Goal: Information Seeking & Learning: Learn about a topic

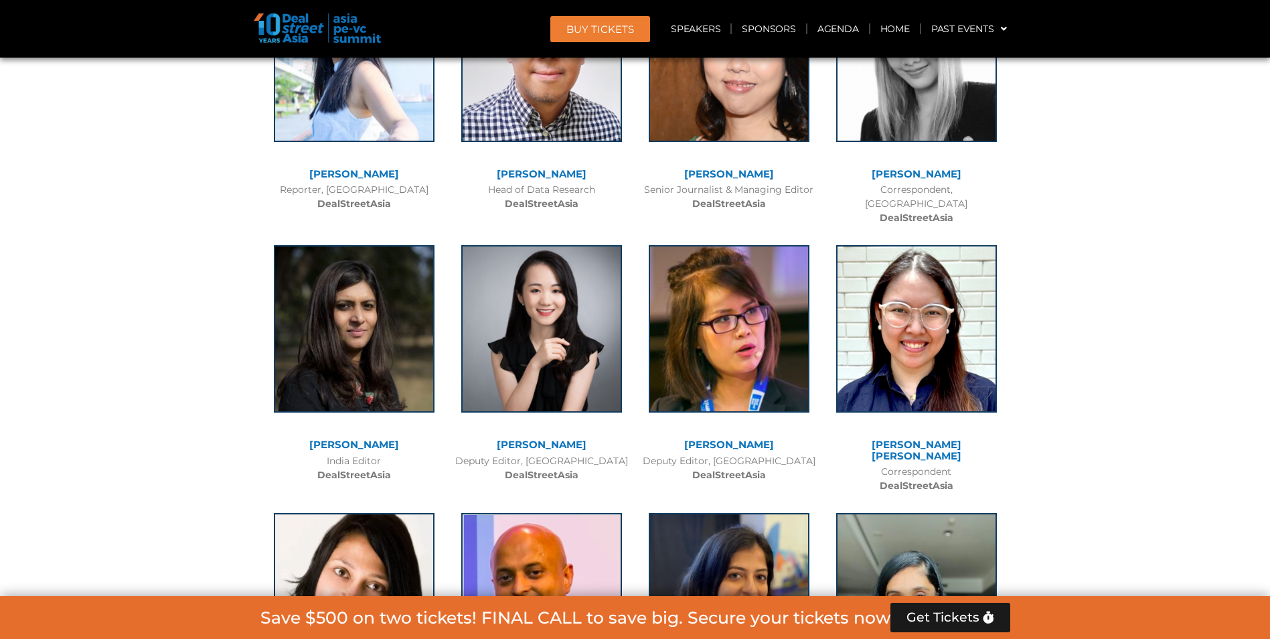
scroll to position [9679, 0]
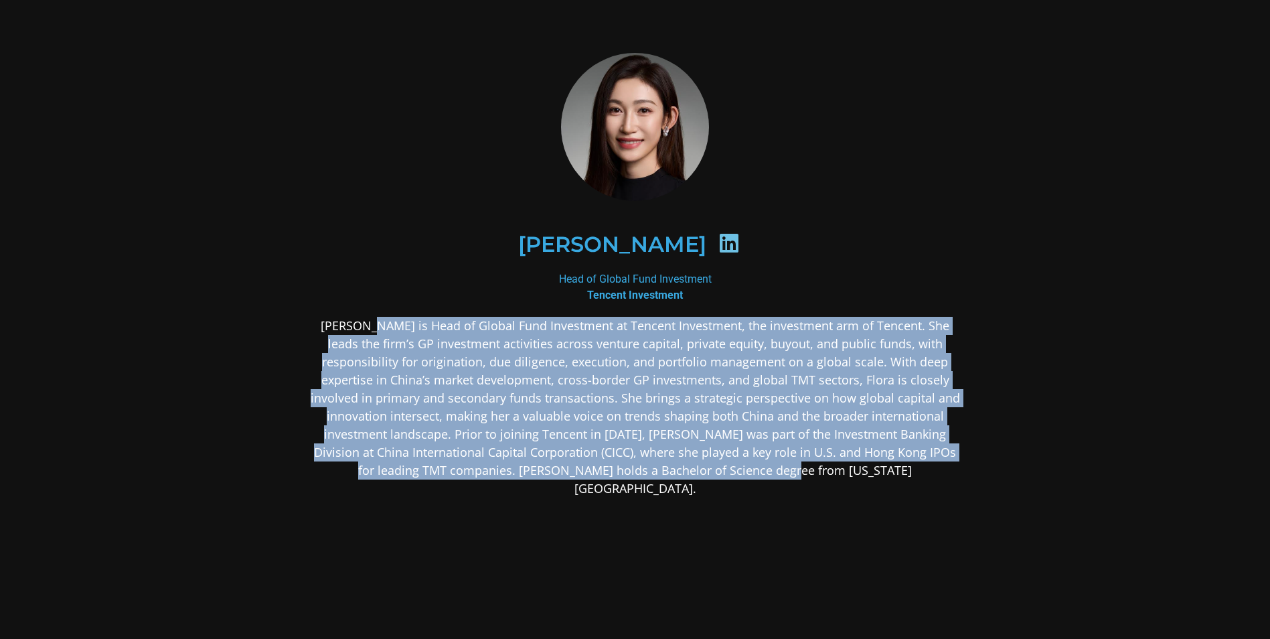
drag, startPoint x: 364, startPoint y: 330, endPoint x: 832, endPoint y: 487, distance: 493.5
click at [832, 487] on div "Flora Guo is Head of Global Fund Investment at Tencent Investment, the investme…" at bounding box center [635, 513] width 651 height 392
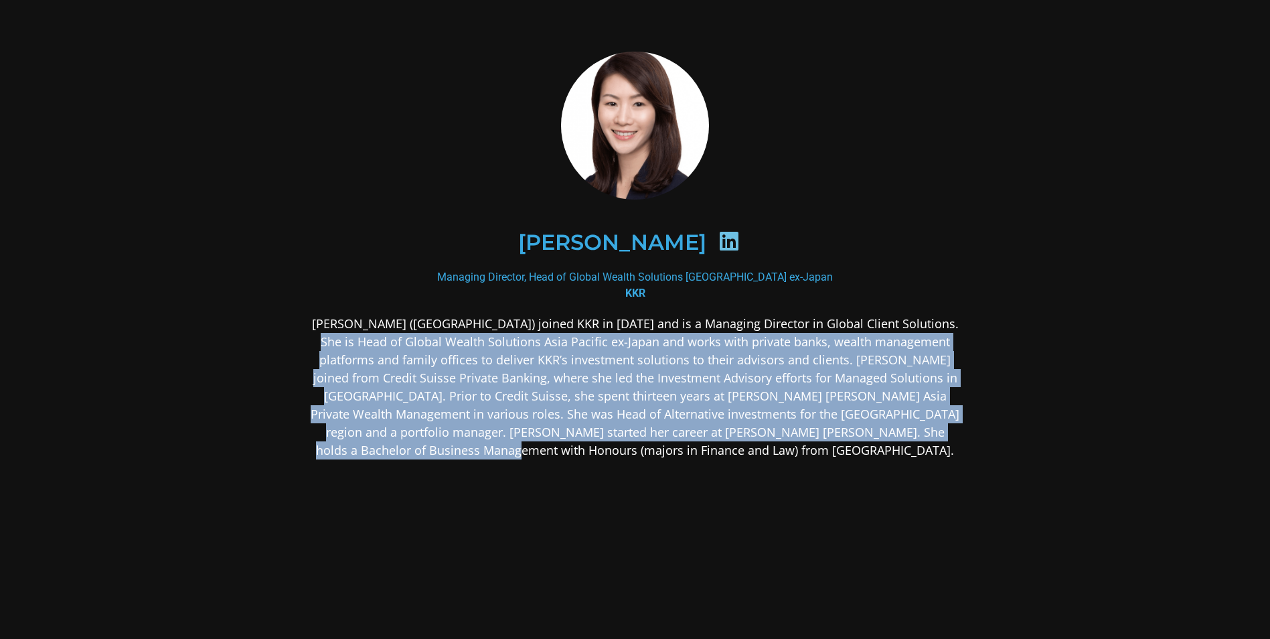
drag, startPoint x: 925, startPoint y: 325, endPoint x: 961, endPoint y: 434, distance: 115.2
click at [961, 434] on div "[PERSON_NAME] Managing Director, Head of Global Wealth Solutions Asia Pacific e…" at bounding box center [635, 360] width 723 height 694
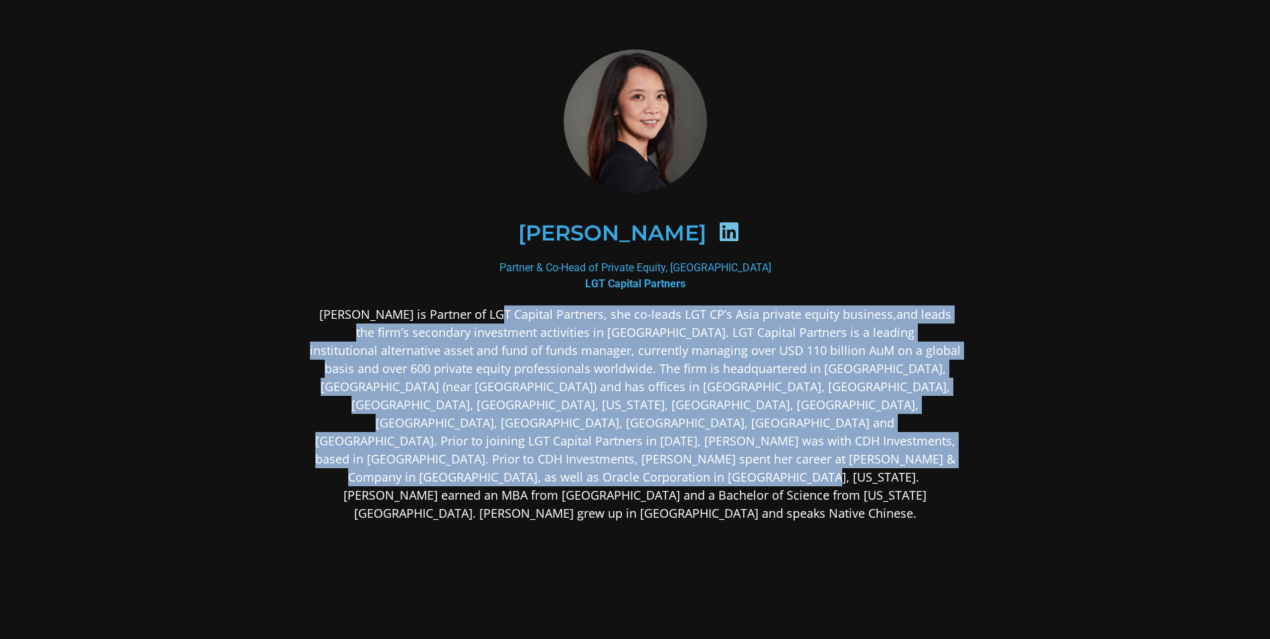
drag, startPoint x: 601, startPoint y: 325, endPoint x: 909, endPoint y: 477, distance: 343.4
click at [909, 477] on div "Brooke Zhou is Partner of LGT Capital Partners, she co-leads LGT CP’s Asia priv…" at bounding box center [635, 519] width 651 height 428
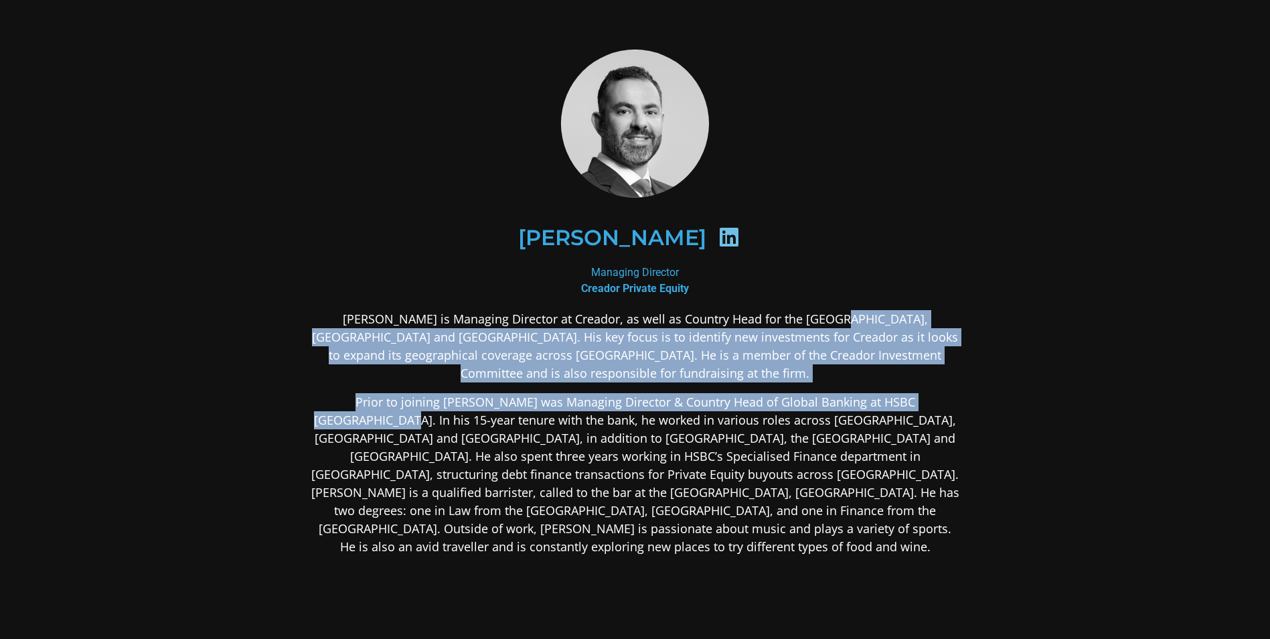
drag, startPoint x: 792, startPoint y: 319, endPoint x: 945, endPoint y: 372, distance: 161.5
click at [945, 372] on div "Omar is Managing Director at Creador, as well as Country Head for the Philippin…" at bounding box center [635, 538] width 651 height 457
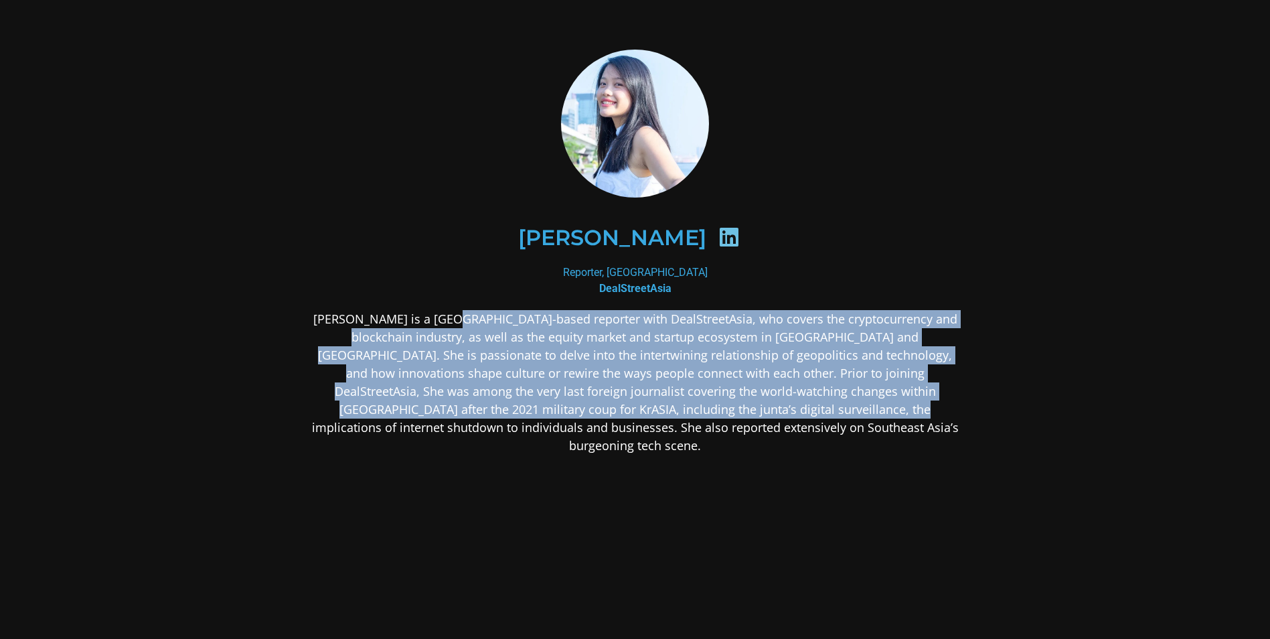
drag, startPoint x: 469, startPoint y: 310, endPoint x: 698, endPoint y: 416, distance: 251.9
click at [698, 416] on p "[PERSON_NAME] is a [GEOGRAPHIC_DATA]-based reporter with DealStreetAsia, who co…" at bounding box center [635, 382] width 651 height 145
